Goal: Transaction & Acquisition: Purchase product/service

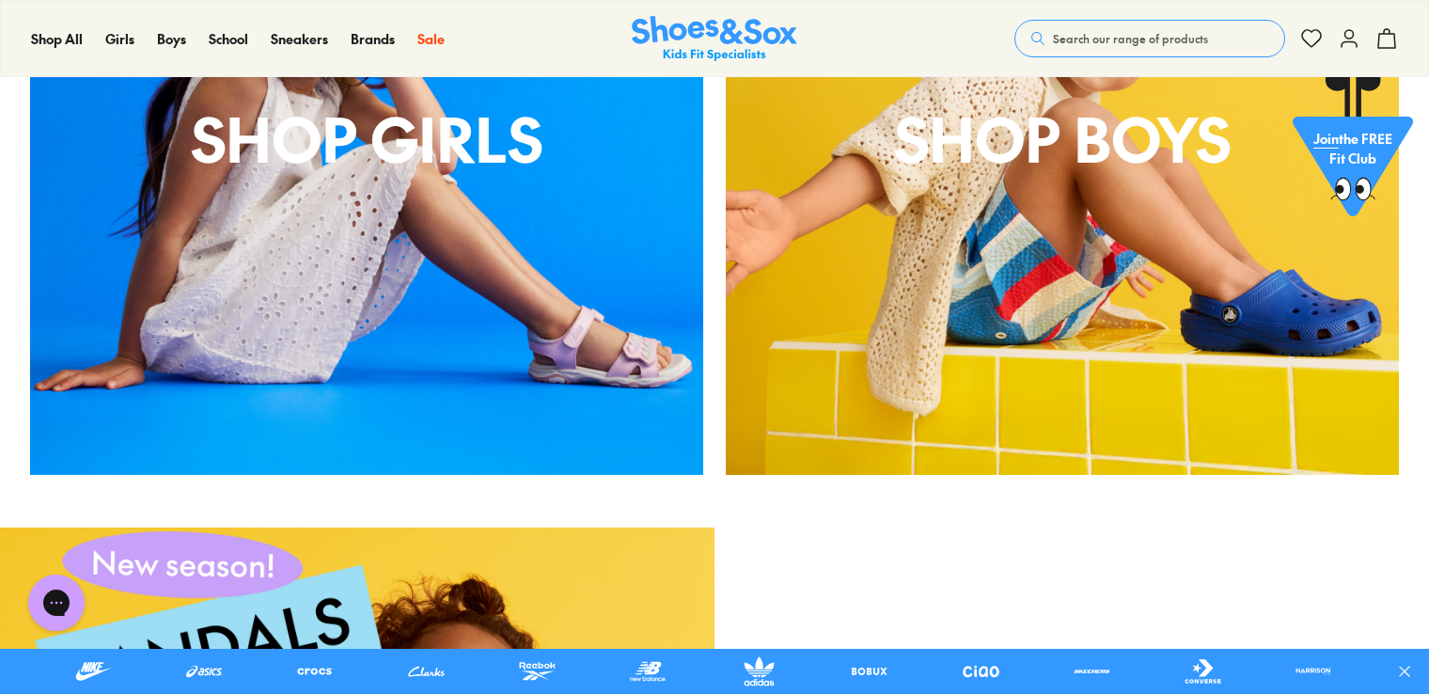
scroll to position [1763, 0]
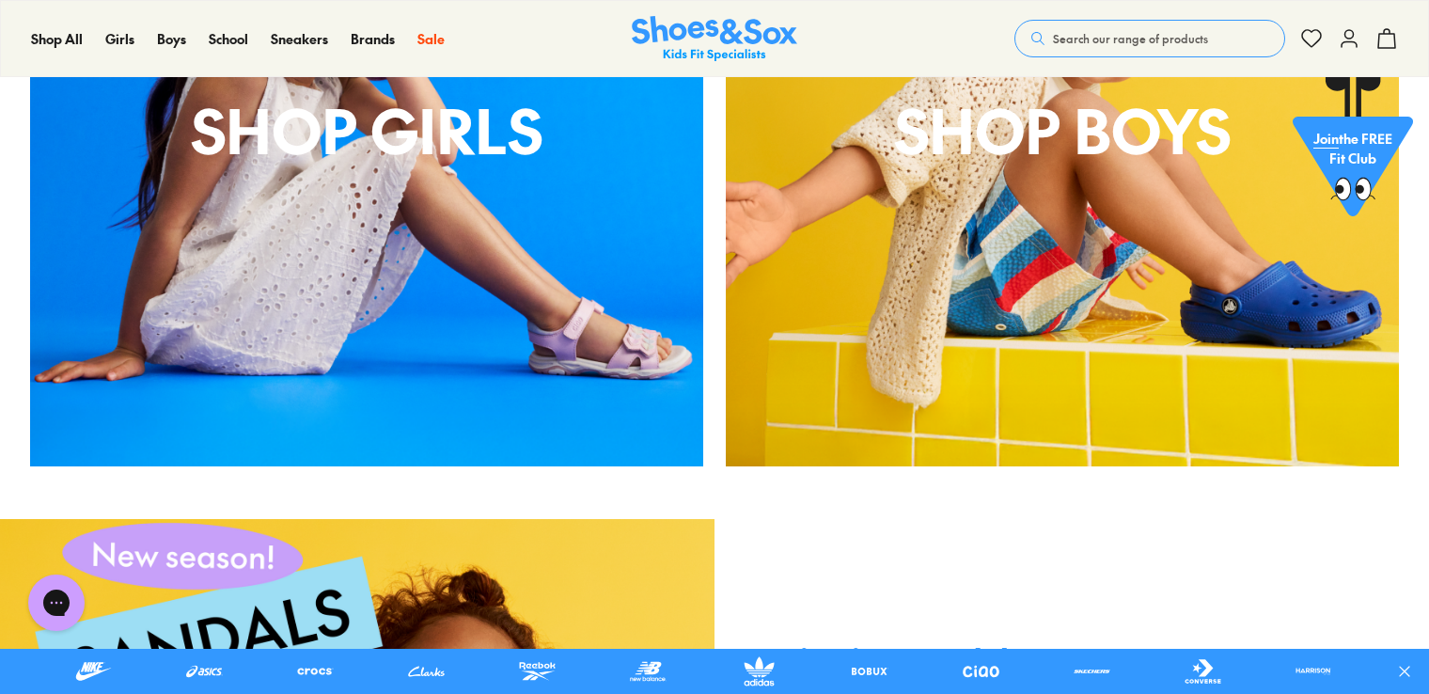
click at [989, 205] on div "shop boys" at bounding box center [1062, 129] width 673 height 673
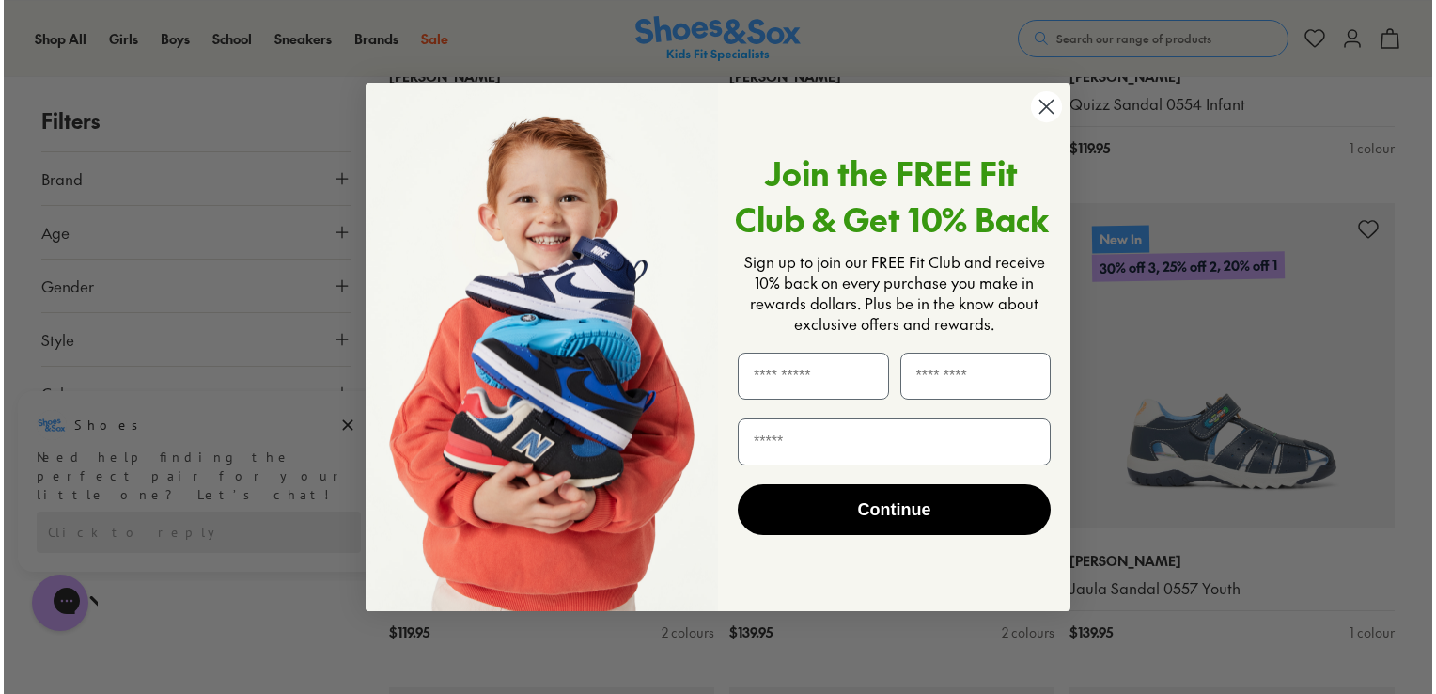
scroll to position [2118, 0]
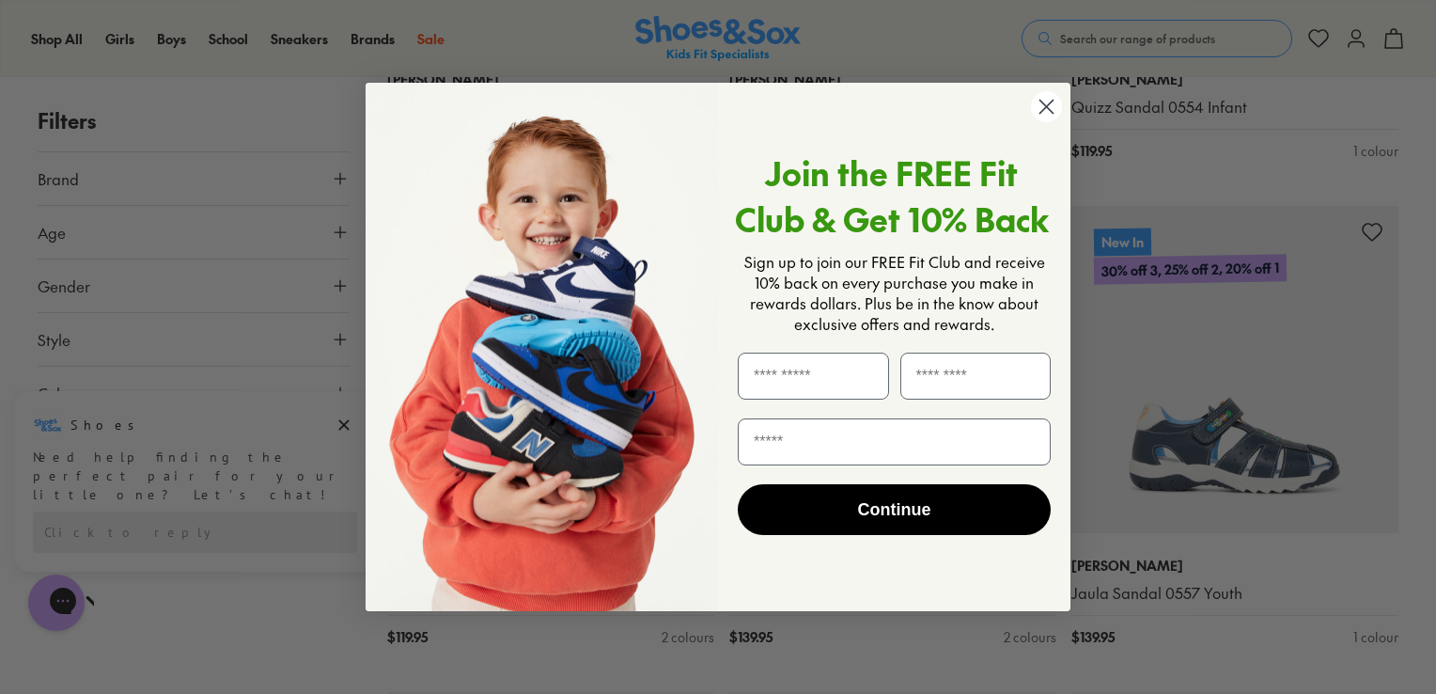
click at [1041, 115] on circle "Close dialog" at bounding box center [1046, 106] width 31 height 31
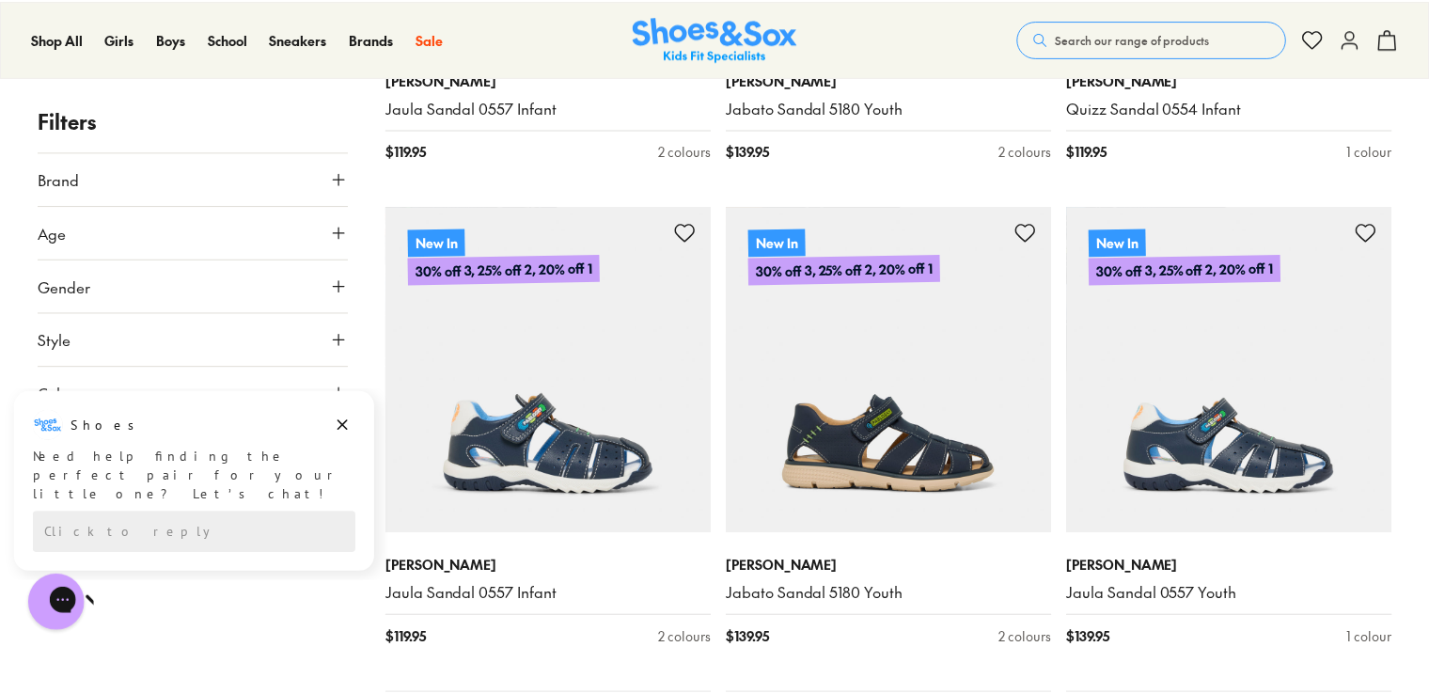
scroll to position [2113, 0]
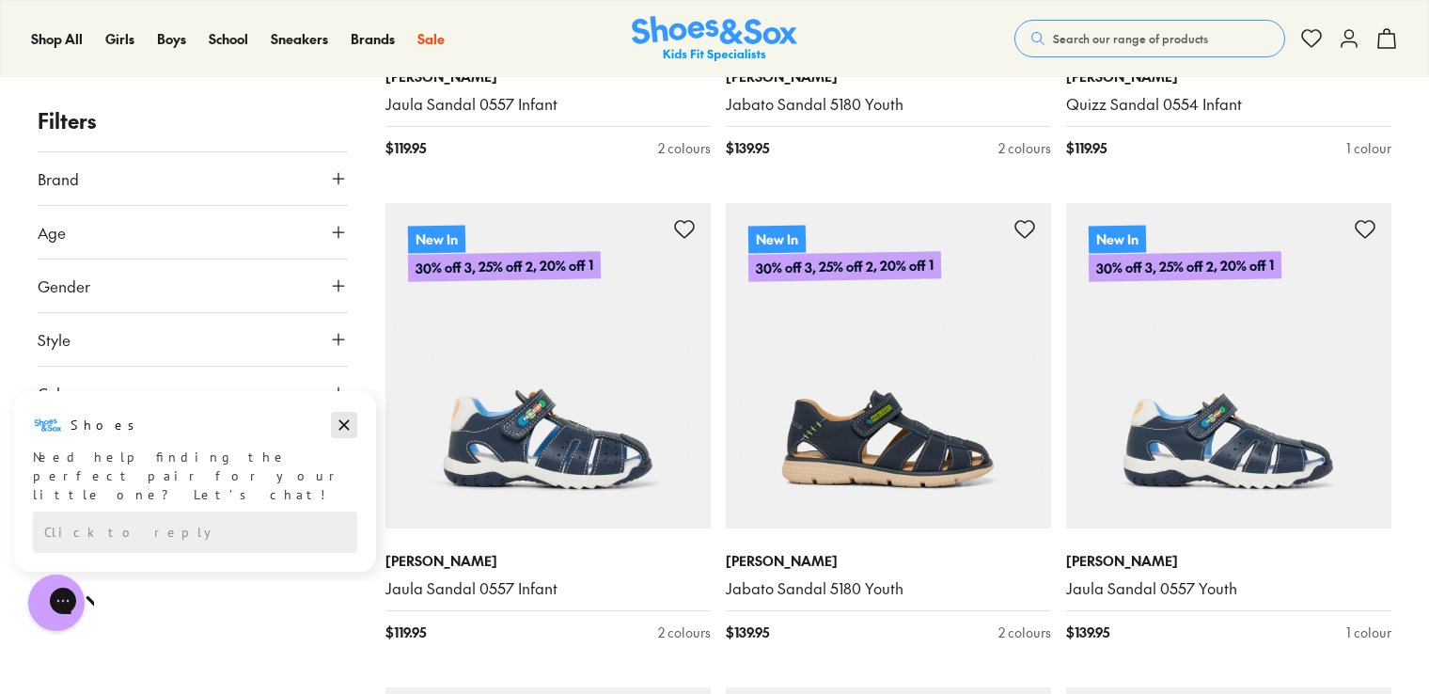
click at [348, 414] on icon "Dismiss campaign" at bounding box center [344, 425] width 19 height 23
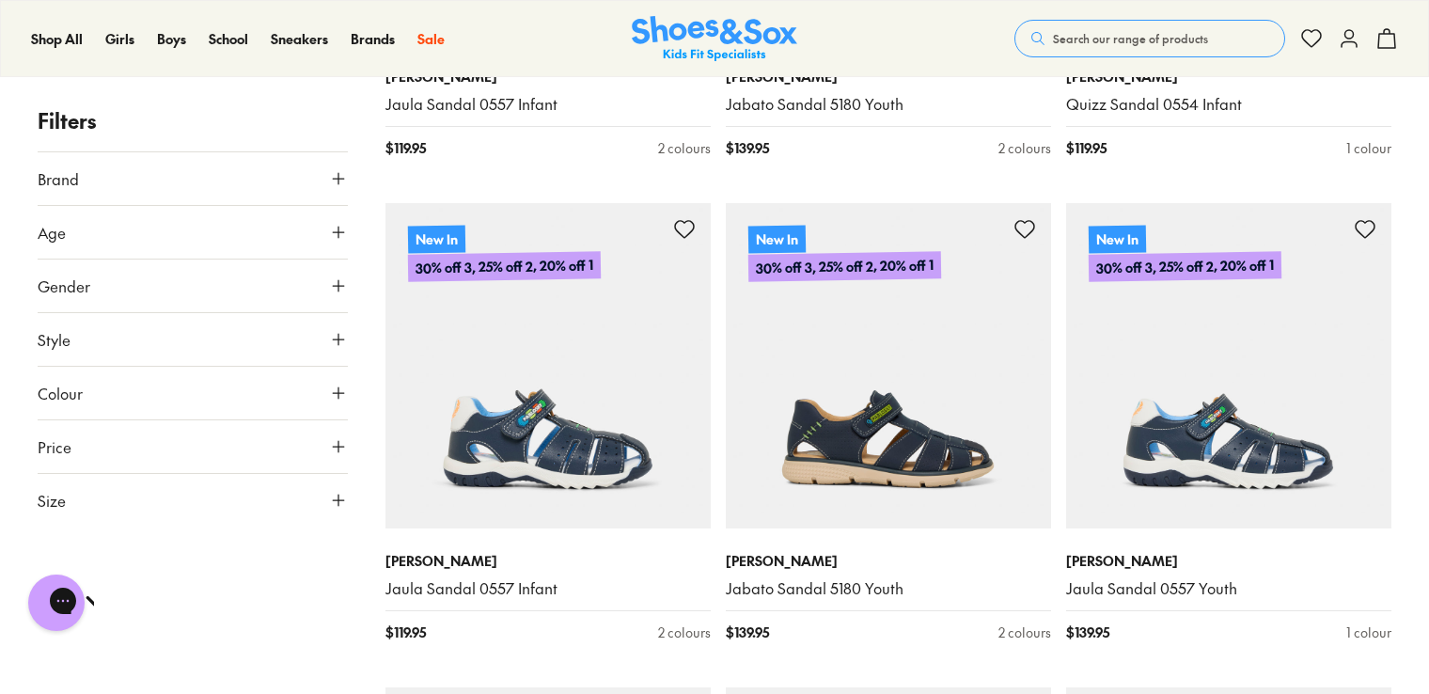
click at [336, 501] on icon at bounding box center [338, 500] width 19 height 19
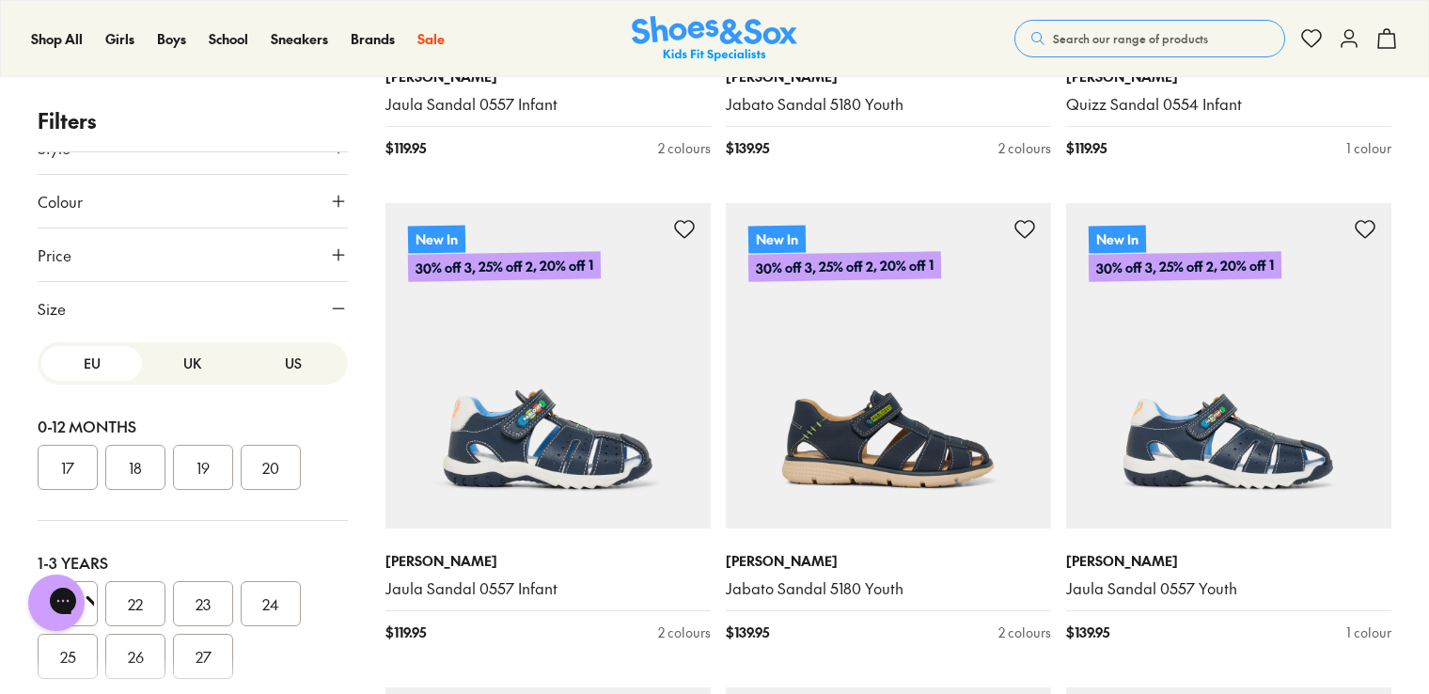
scroll to position [0, 0]
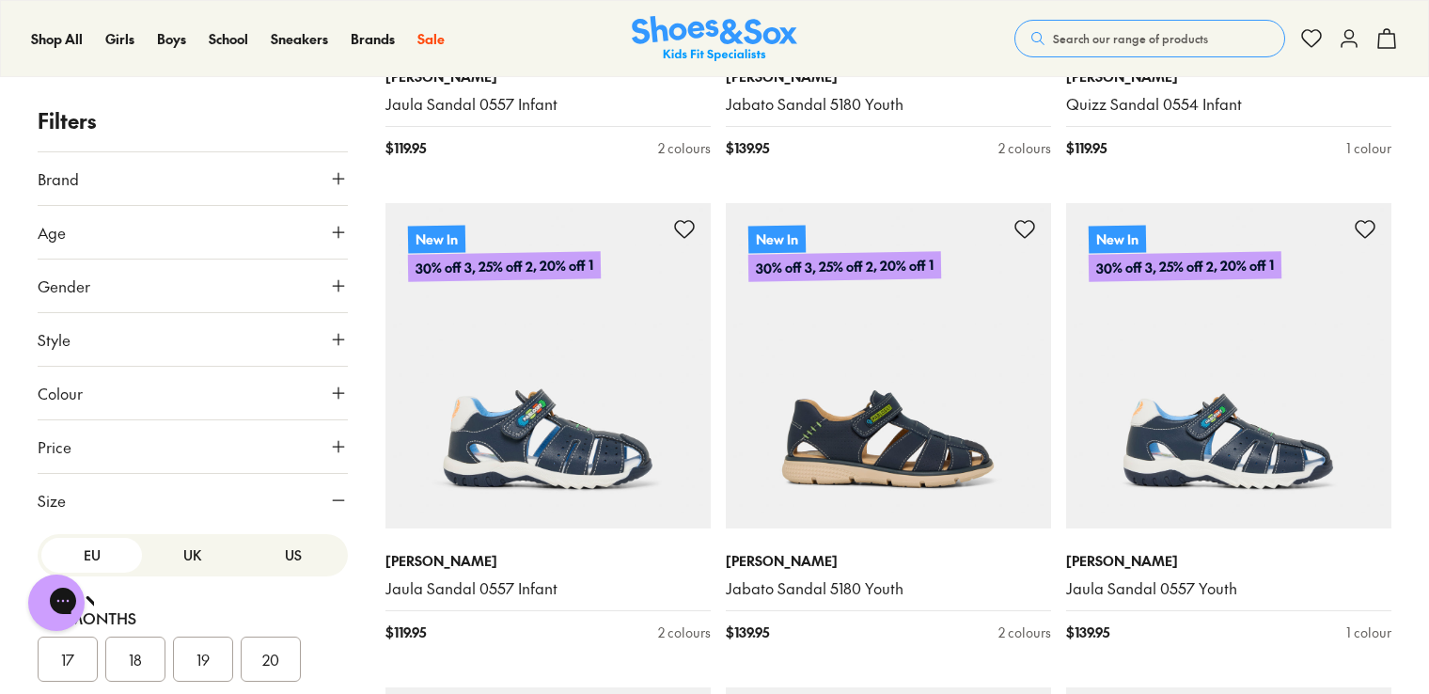
click at [274, 558] on button "US" at bounding box center [293, 555] width 101 height 35
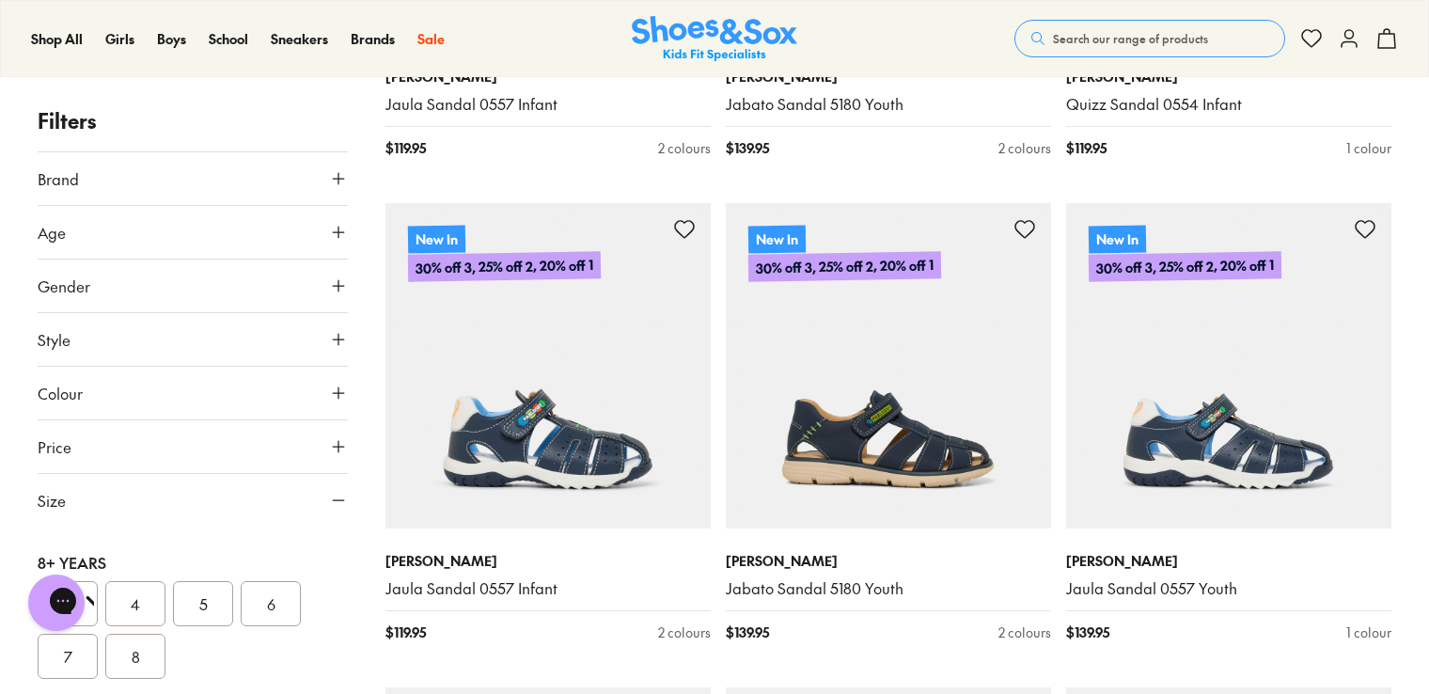
scroll to position [571, 0]
click at [210, 600] on button "5" at bounding box center [203, 601] width 60 height 45
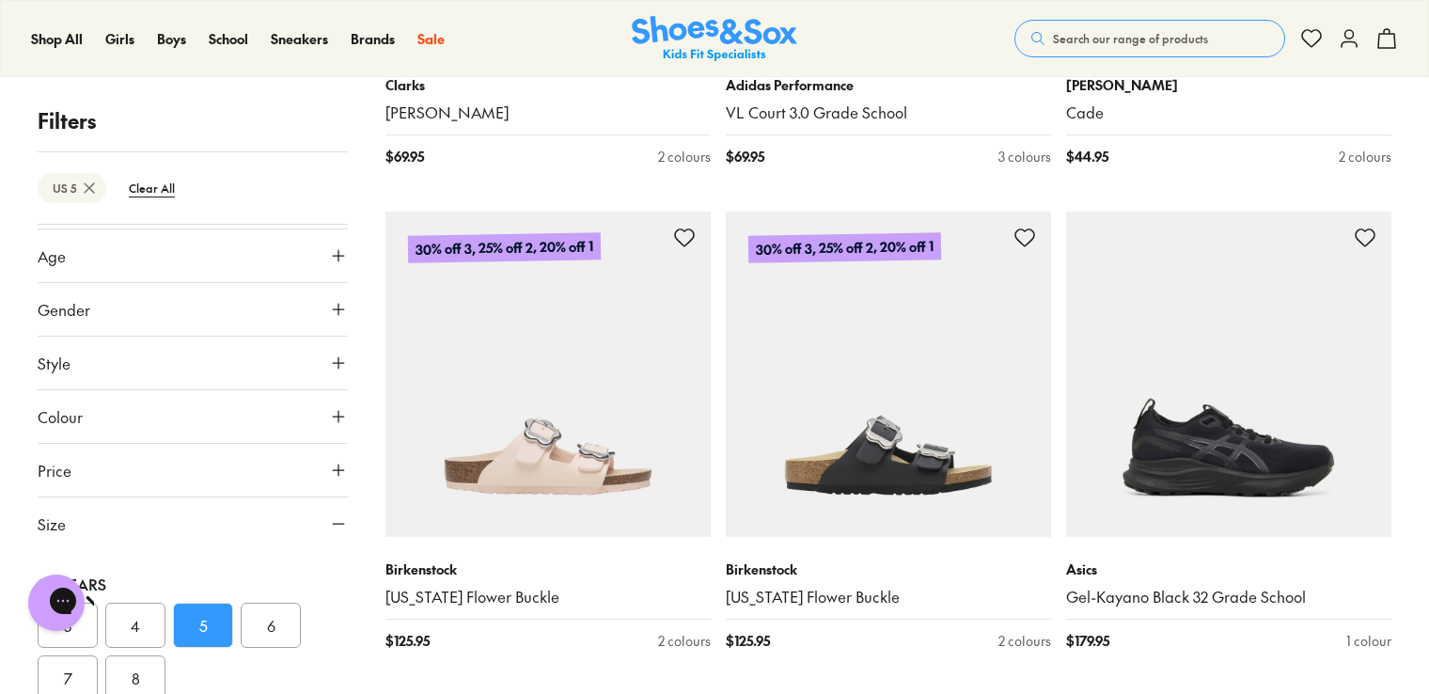
scroll to position [4042, 0]
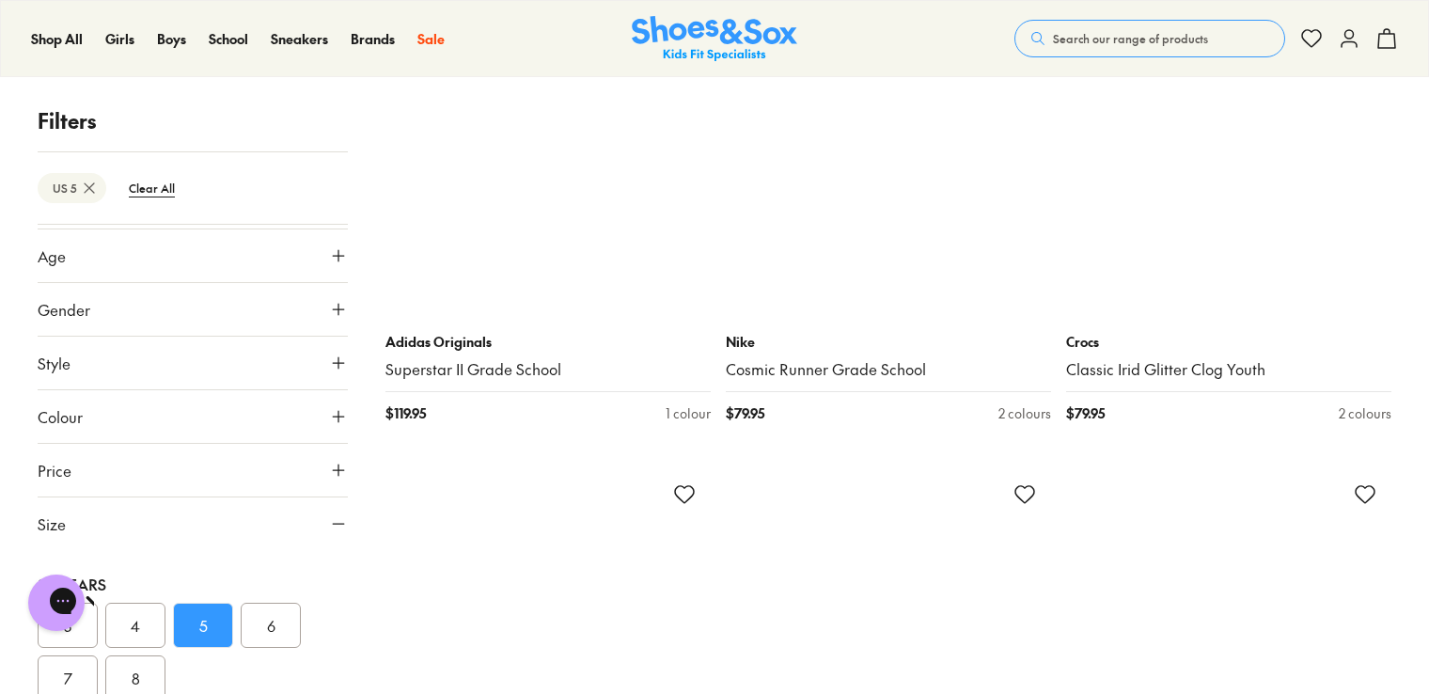
scroll to position [8147, 0]
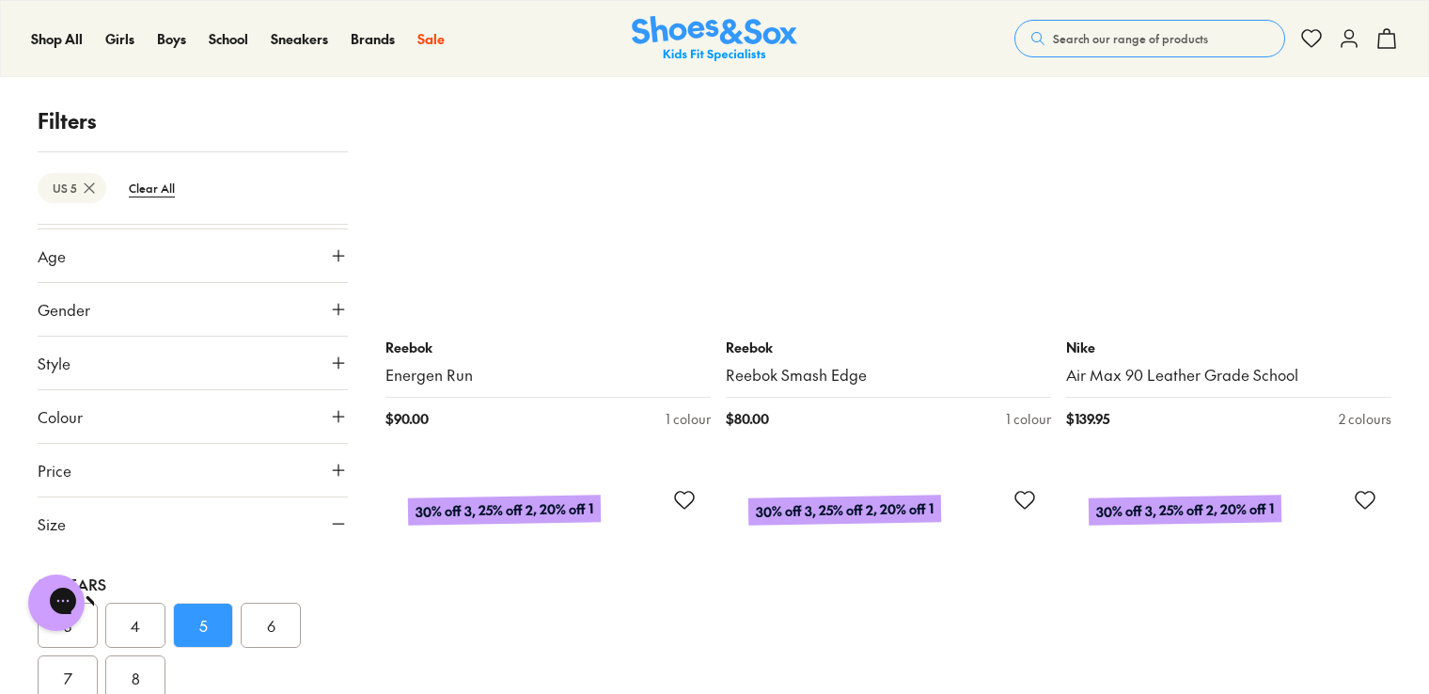
scroll to position [12483, 0]
